Goal: Find specific page/section: Find specific page/section

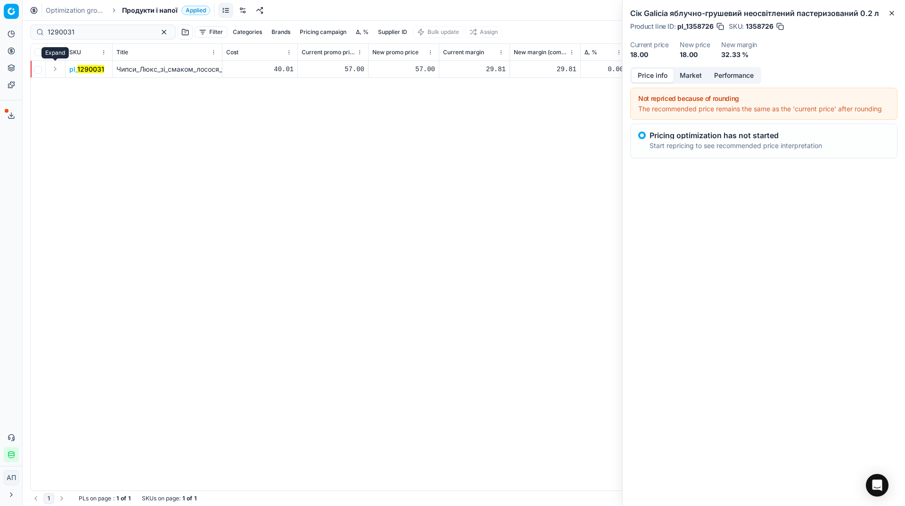
click at [57, 68] on button "Expand" at bounding box center [54, 68] width 11 height 11
drag, startPoint x: 156, startPoint y: 87, endPoint x: 119, endPoint y: 87, distance: 37.2
click at [119, 87] on span "Чипси Люкс зі смаком лосося у вершках 125 г" at bounding box center [192, 86] width 152 height 8
copy span "[PERSON_NAME]"
click at [85, 39] on div "1290031" at bounding box center [103, 32] width 146 height 15
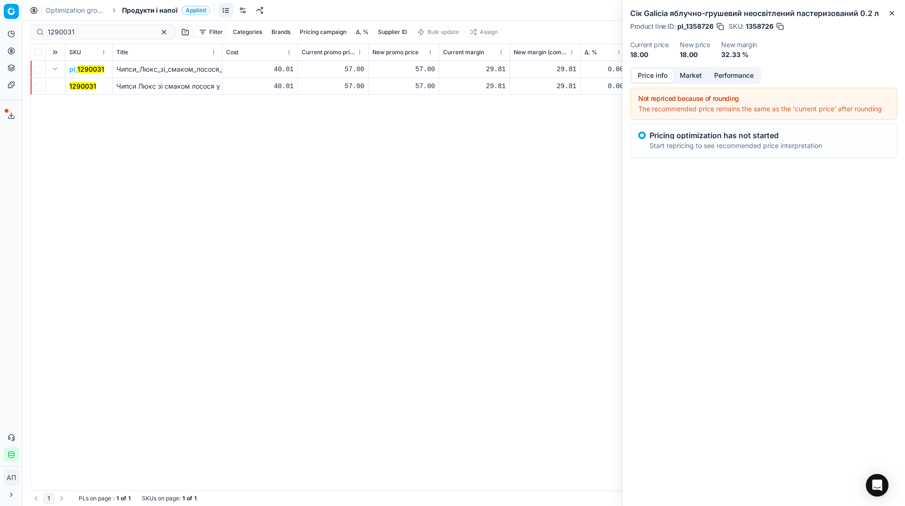
click at [85, 39] on div "1290031" at bounding box center [103, 32] width 146 height 15
paste input "[PERSON_NAME]"
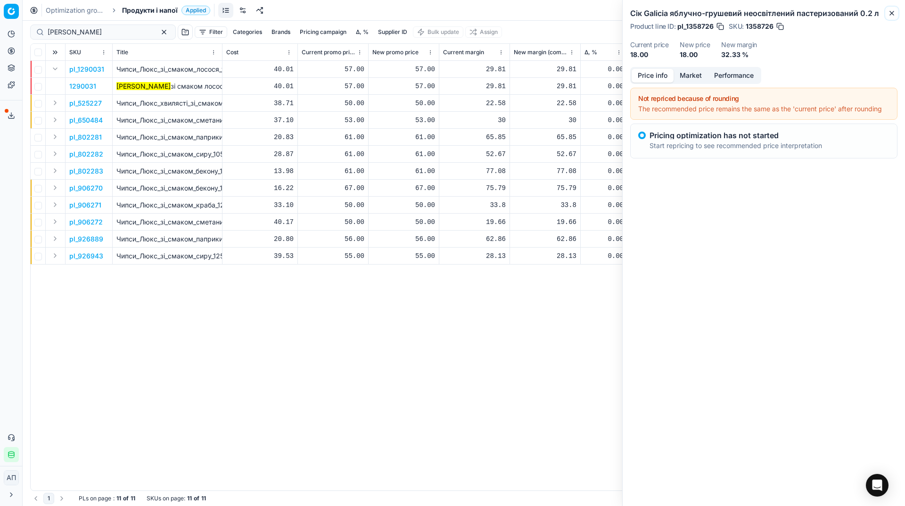
click at [892, 15] on icon "button" at bounding box center [892, 13] width 8 height 8
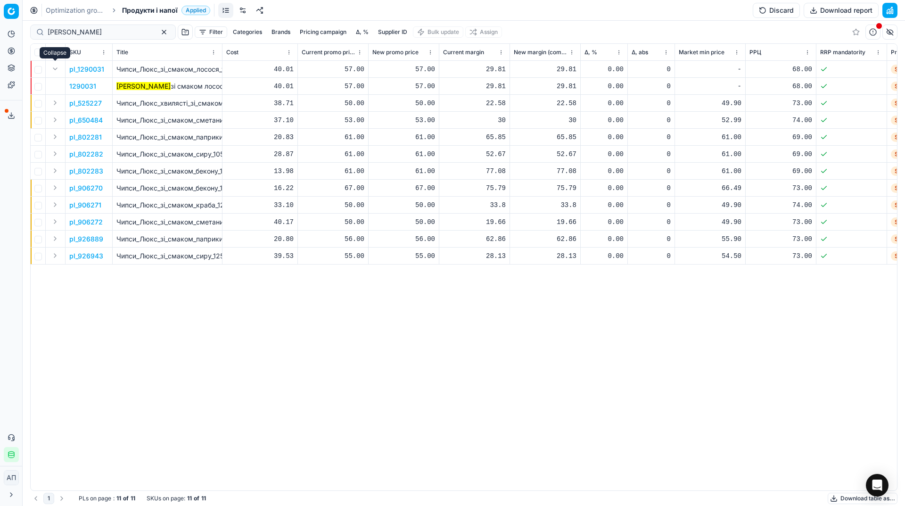
click at [56, 68] on button "Expand" at bounding box center [54, 68] width 11 height 11
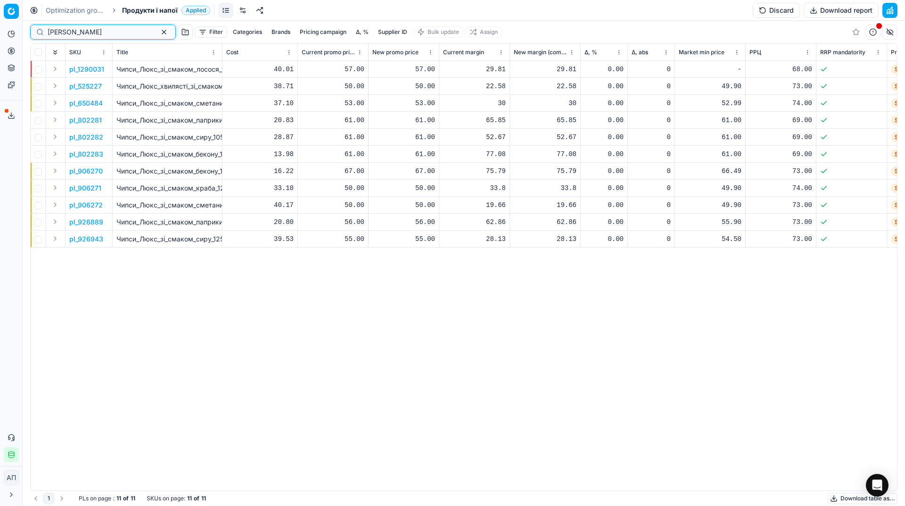
drag, startPoint x: 72, startPoint y: 32, endPoint x: 49, endPoint y: 28, distance: 23.8
click at [49, 28] on input "[PERSON_NAME]" at bounding box center [99, 31] width 103 height 9
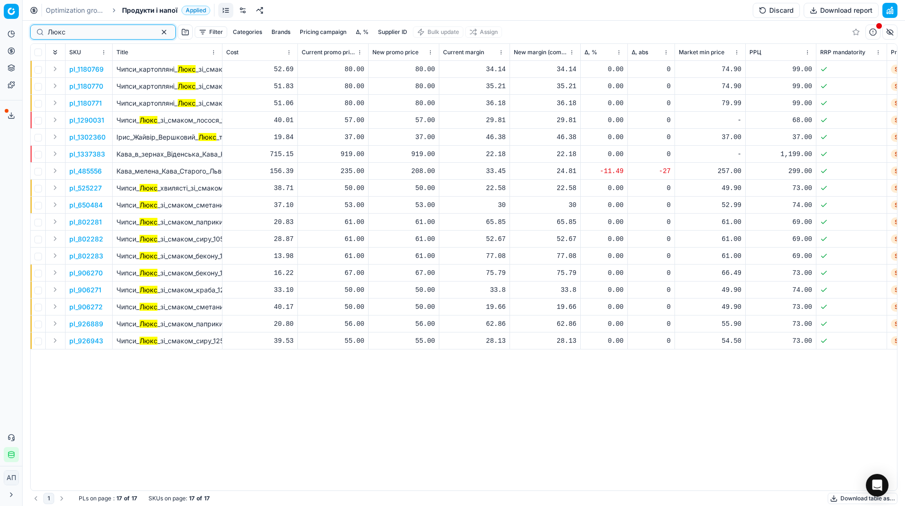
type input "Люкс"
click at [294, 423] on div "pl_1180769 Чипси_картопляні_ Люкс _зі_смаком_краба_170_г 52.69 80.00 80.00 34.1…" at bounding box center [464, 275] width 866 height 429
